Goal: Check status: Verify the current state of an ongoing process or item

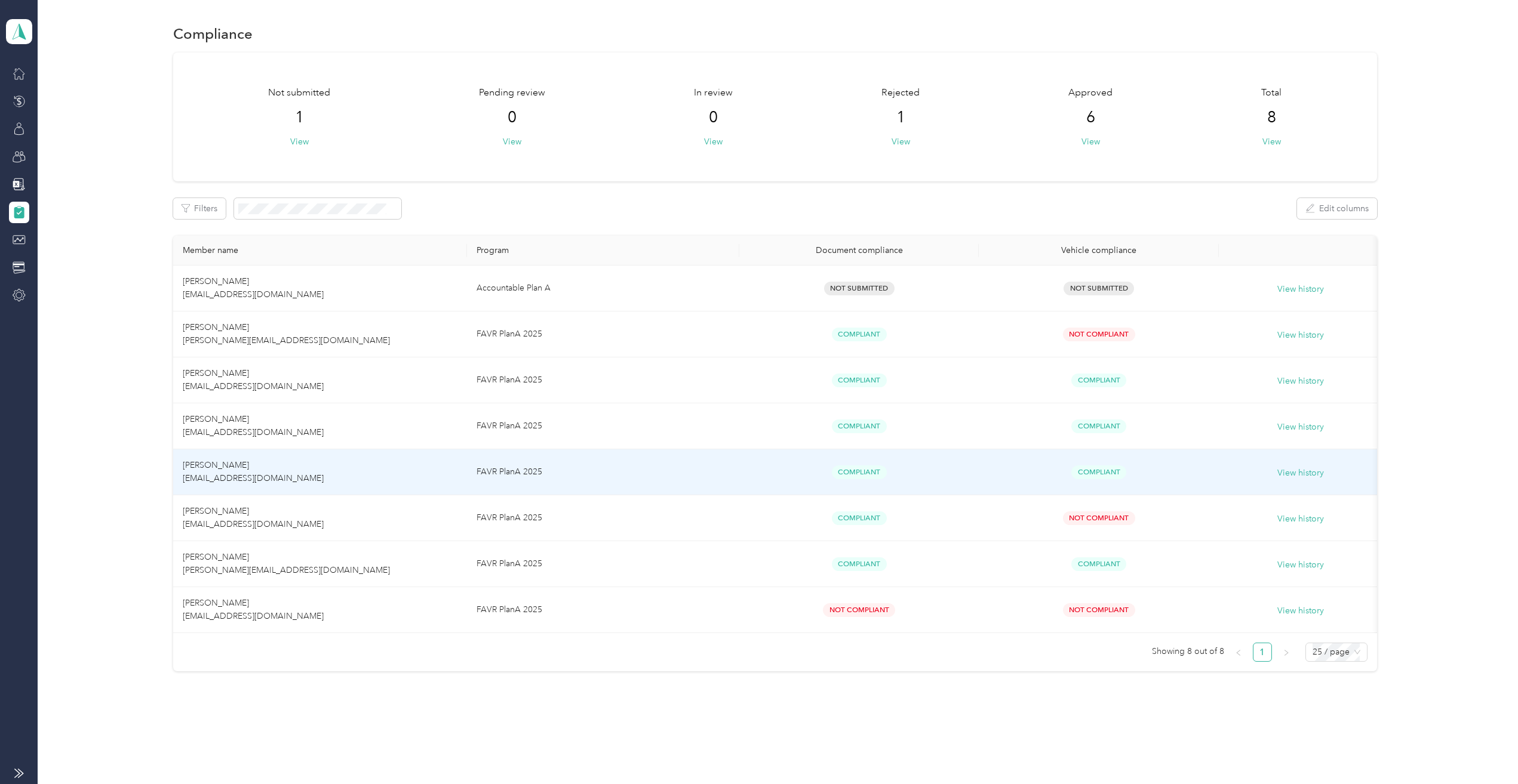
click at [255, 464] on span "[PERSON_NAME] [EMAIL_ADDRESS][DOMAIN_NAME]" at bounding box center [253, 472] width 141 height 23
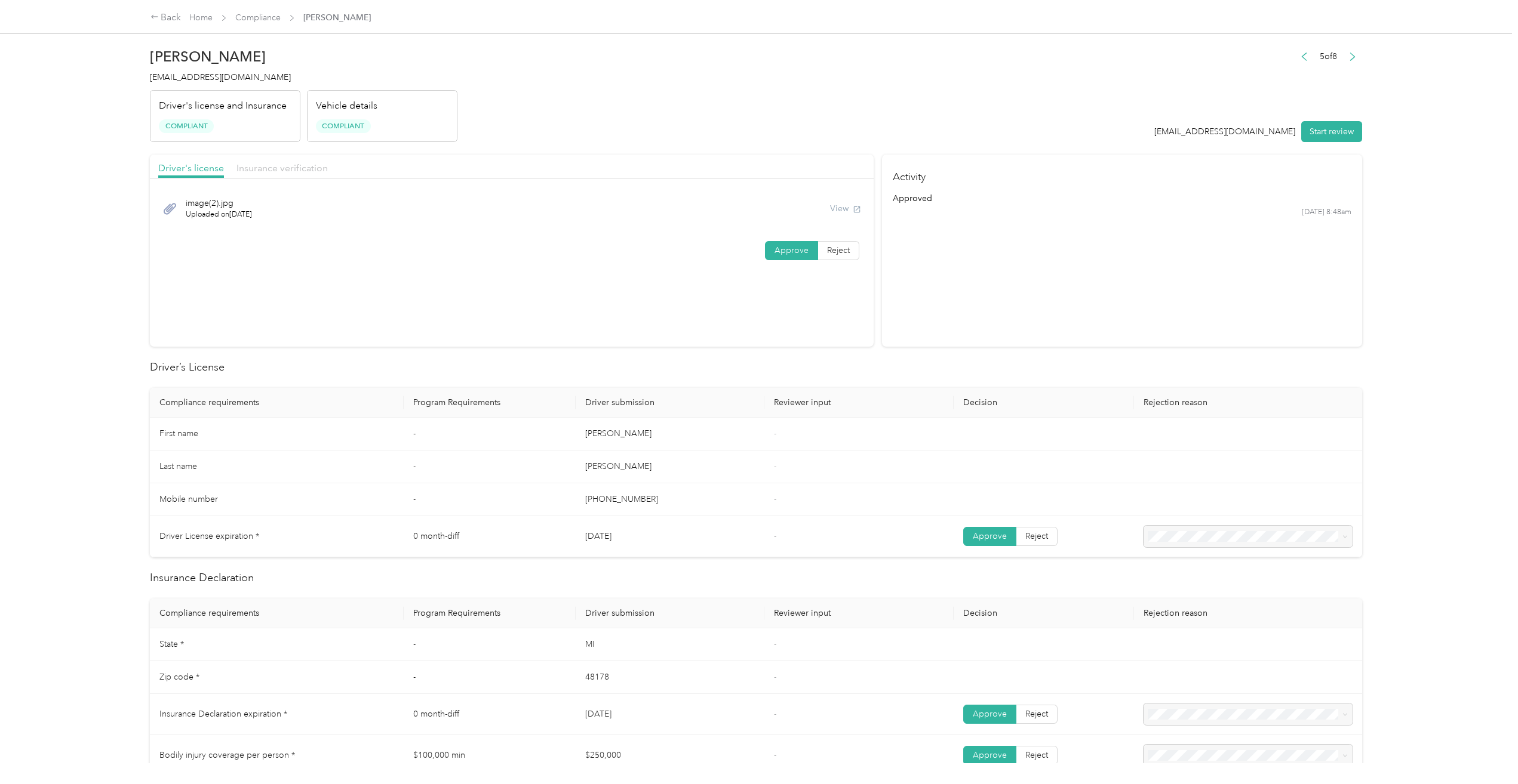
click at [284, 167] on span "Insurance verification" at bounding box center [282, 168] width 91 height 12
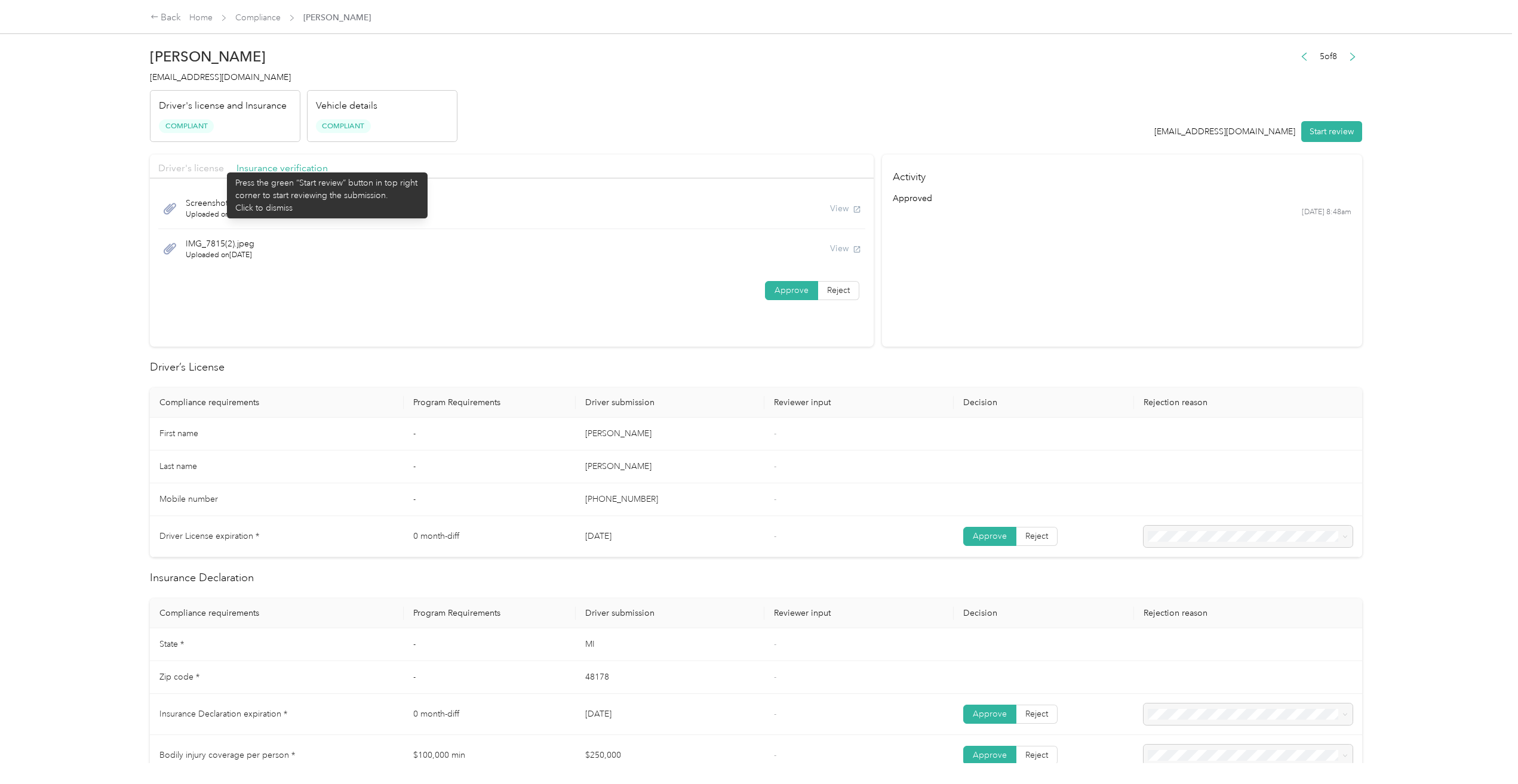
click at [221, 166] on span "Driver's license" at bounding box center [191, 168] width 66 height 12
